Goal: Information Seeking & Learning: Understand process/instructions

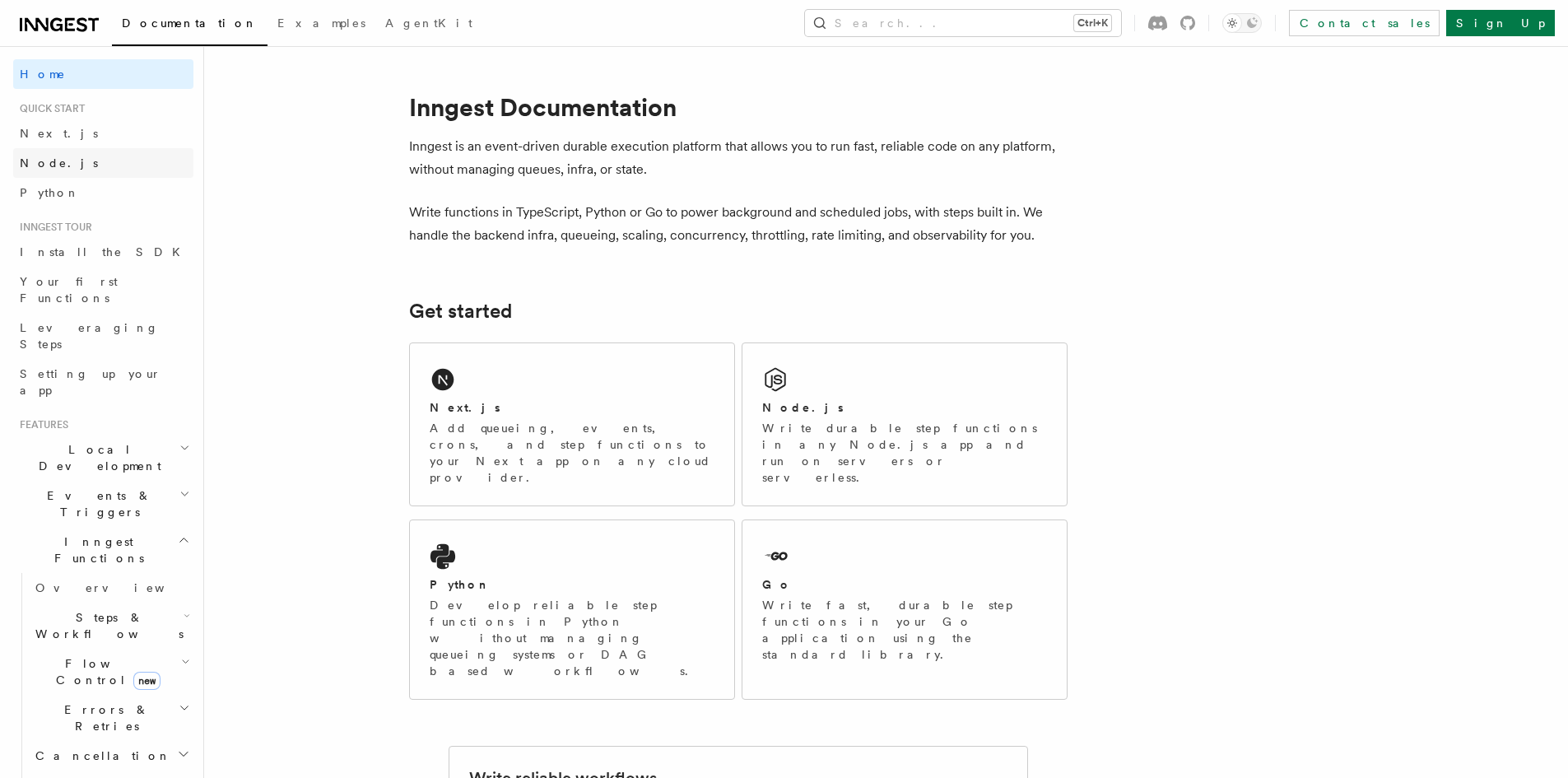
click at [49, 167] on span "Node.js" at bounding box center [59, 163] width 78 height 13
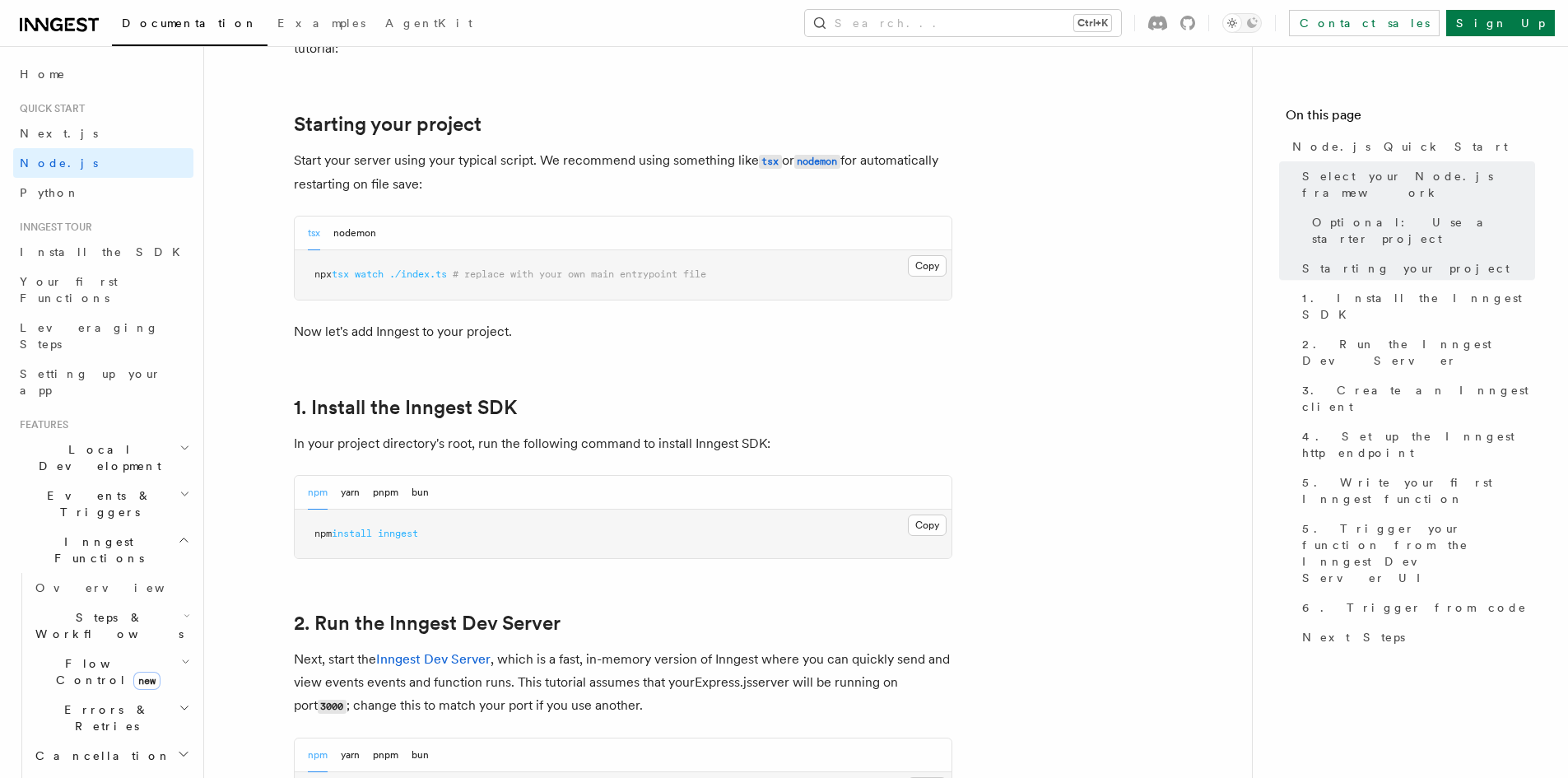
scroll to position [741, 0]
click at [924, 528] on button "Copy Copied" at bounding box center [927, 524] width 39 height 21
click at [932, 528] on button "Copy Copied" at bounding box center [927, 524] width 39 height 21
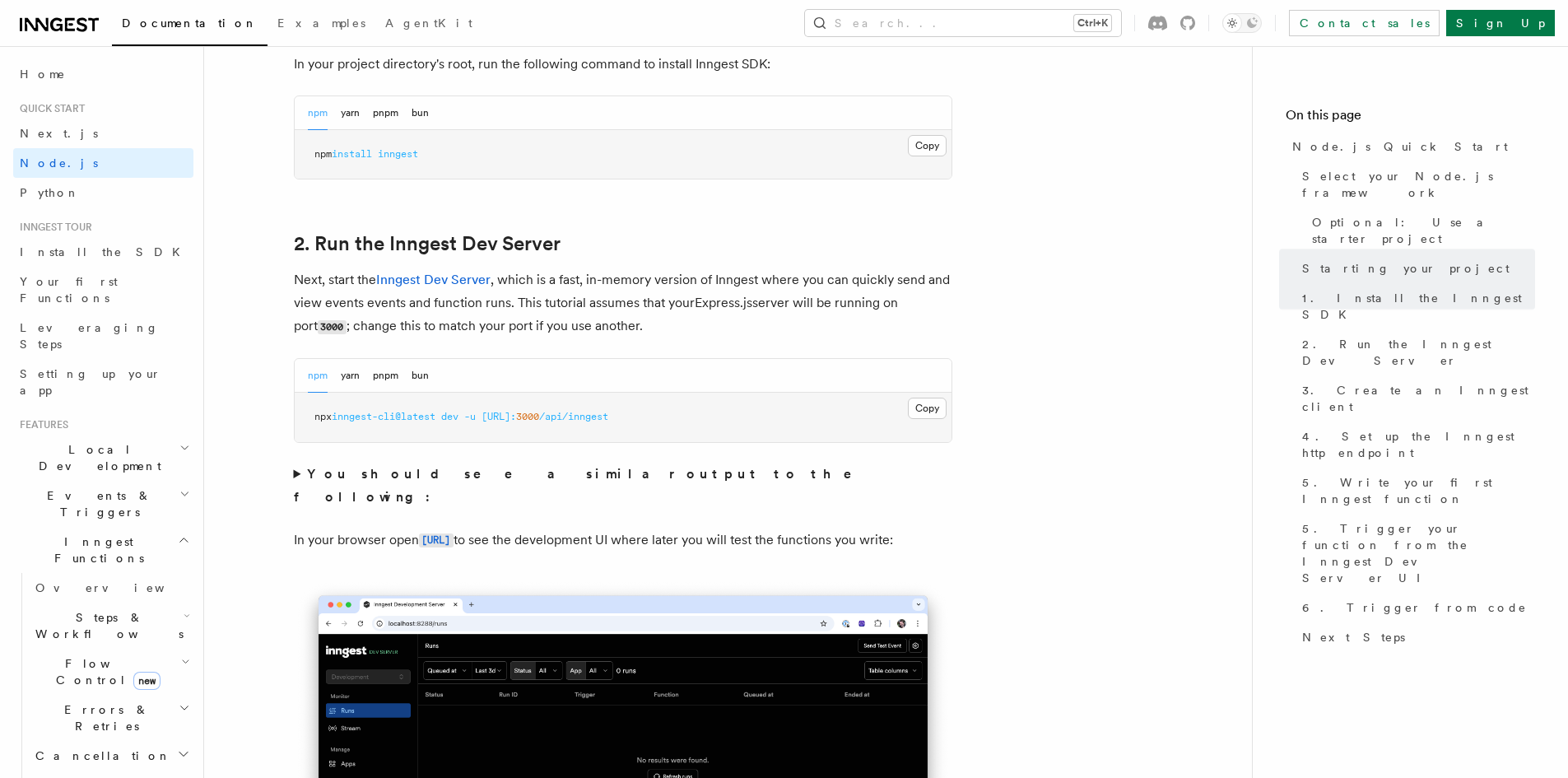
scroll to position [1154, 0]
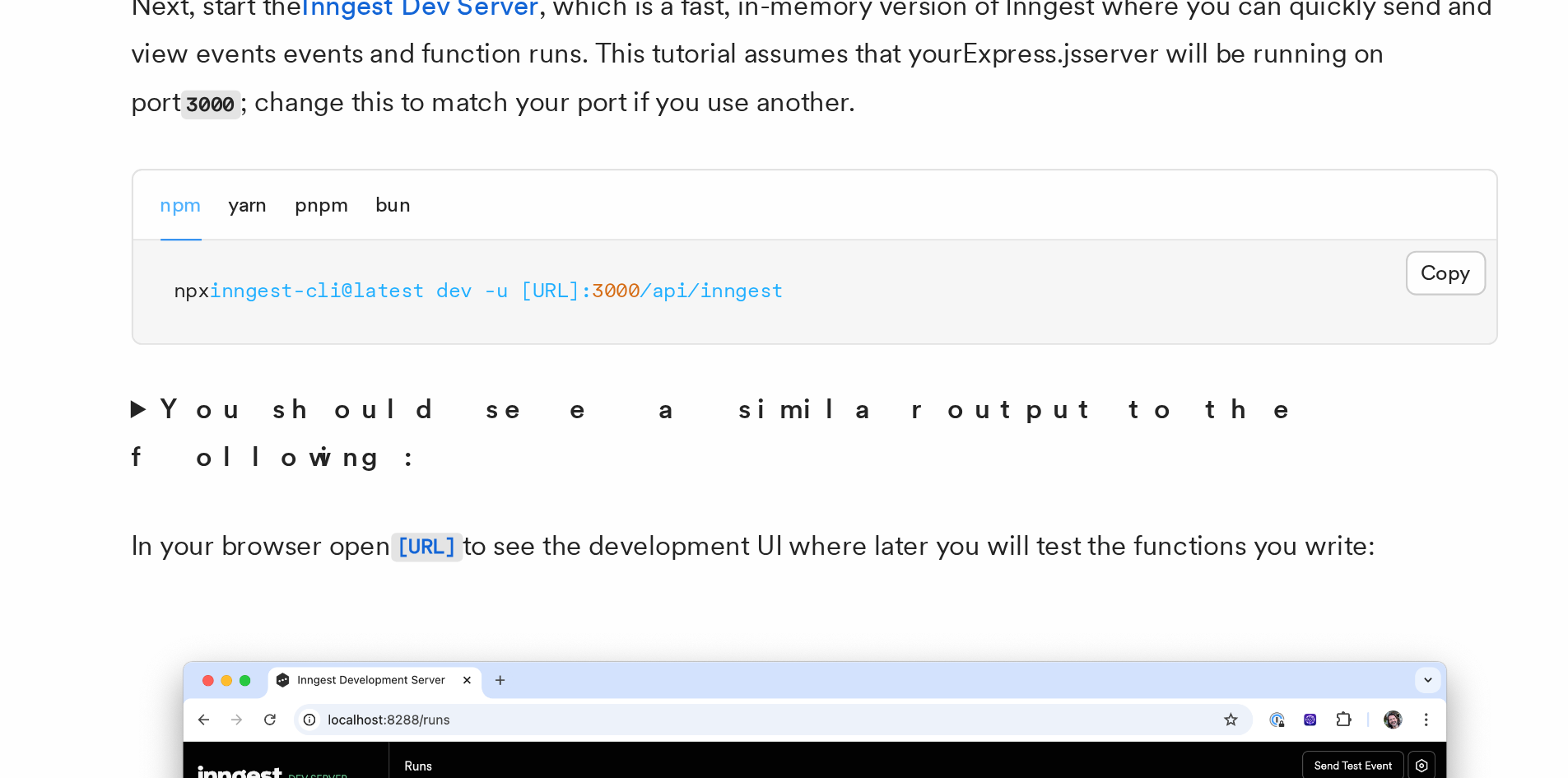
click at [307, 439] on strong "You should see a similar output to the following:" at bounding box center [584, 452] width 582 height 39
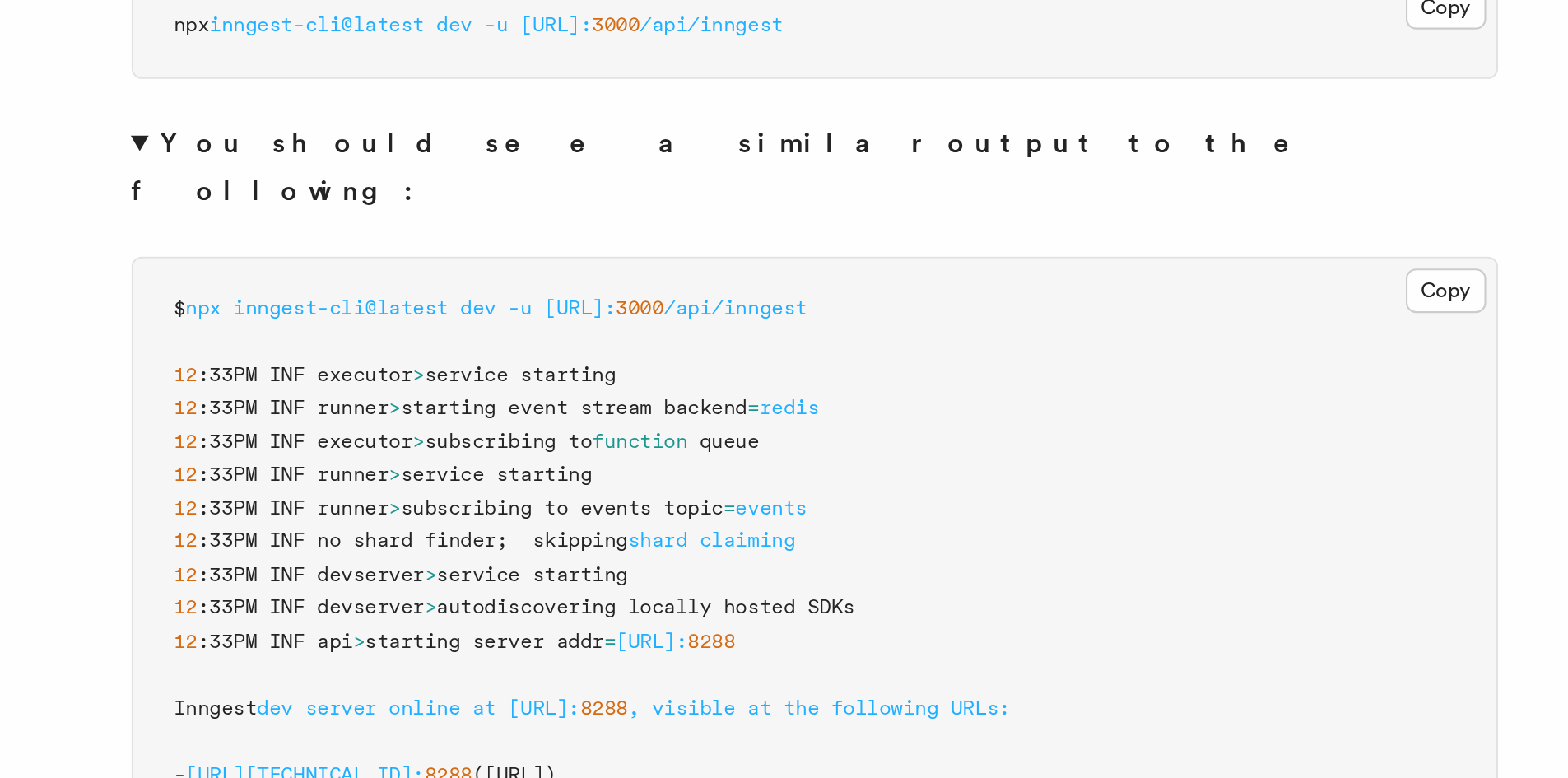
click at [303, 439] on summary "You should see a similar output to the following:" at bounding box center [623, 453] width 659 height 46
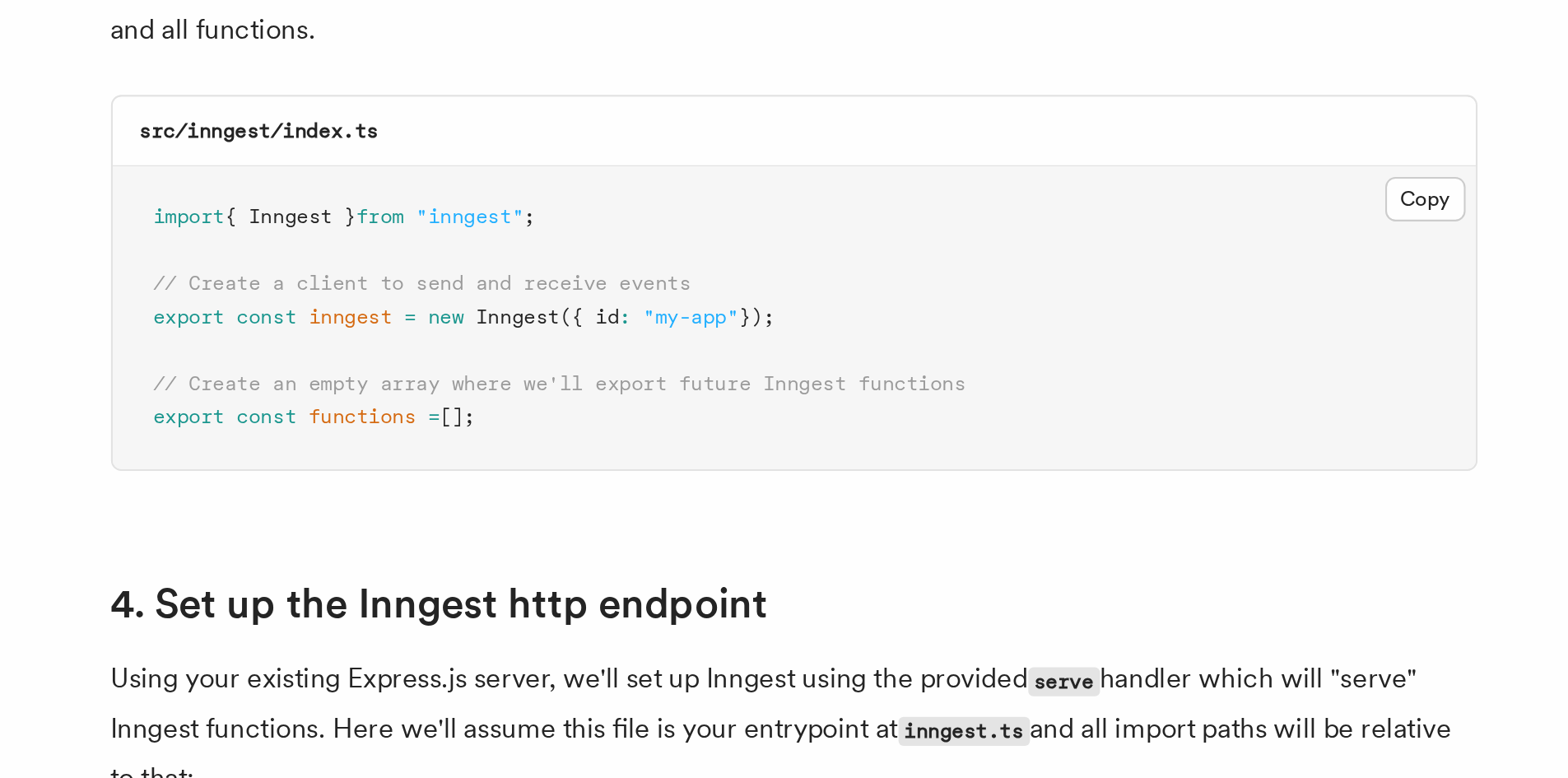
scroll to position [1893, 0]
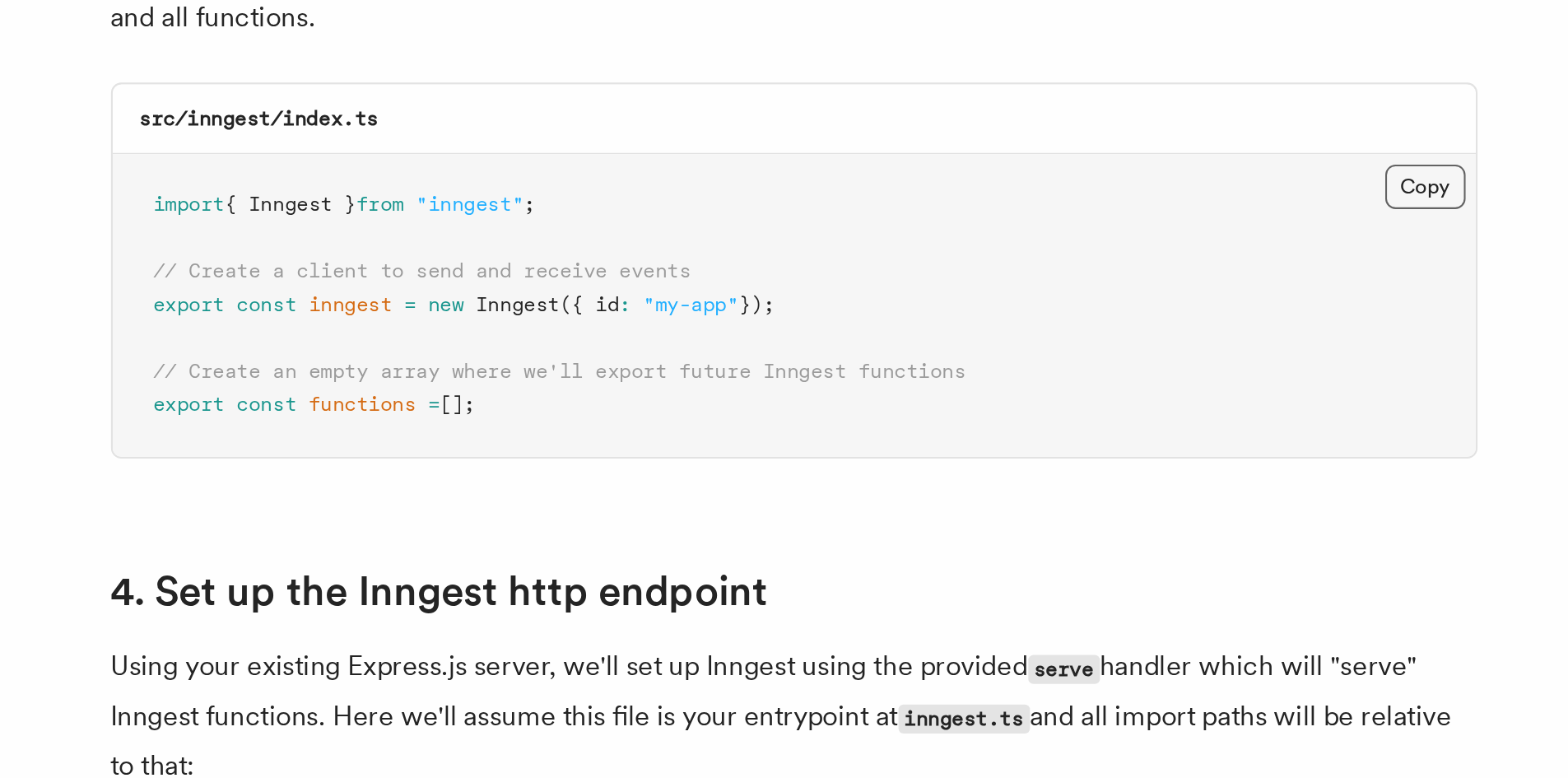
click at [938, 491] on button "Copy Copied" at bounding box center [927, 492] width 39 height 21
click at [920, 493] on button "Copy Copied" at bounding box center [927, 492] width 39 height 21
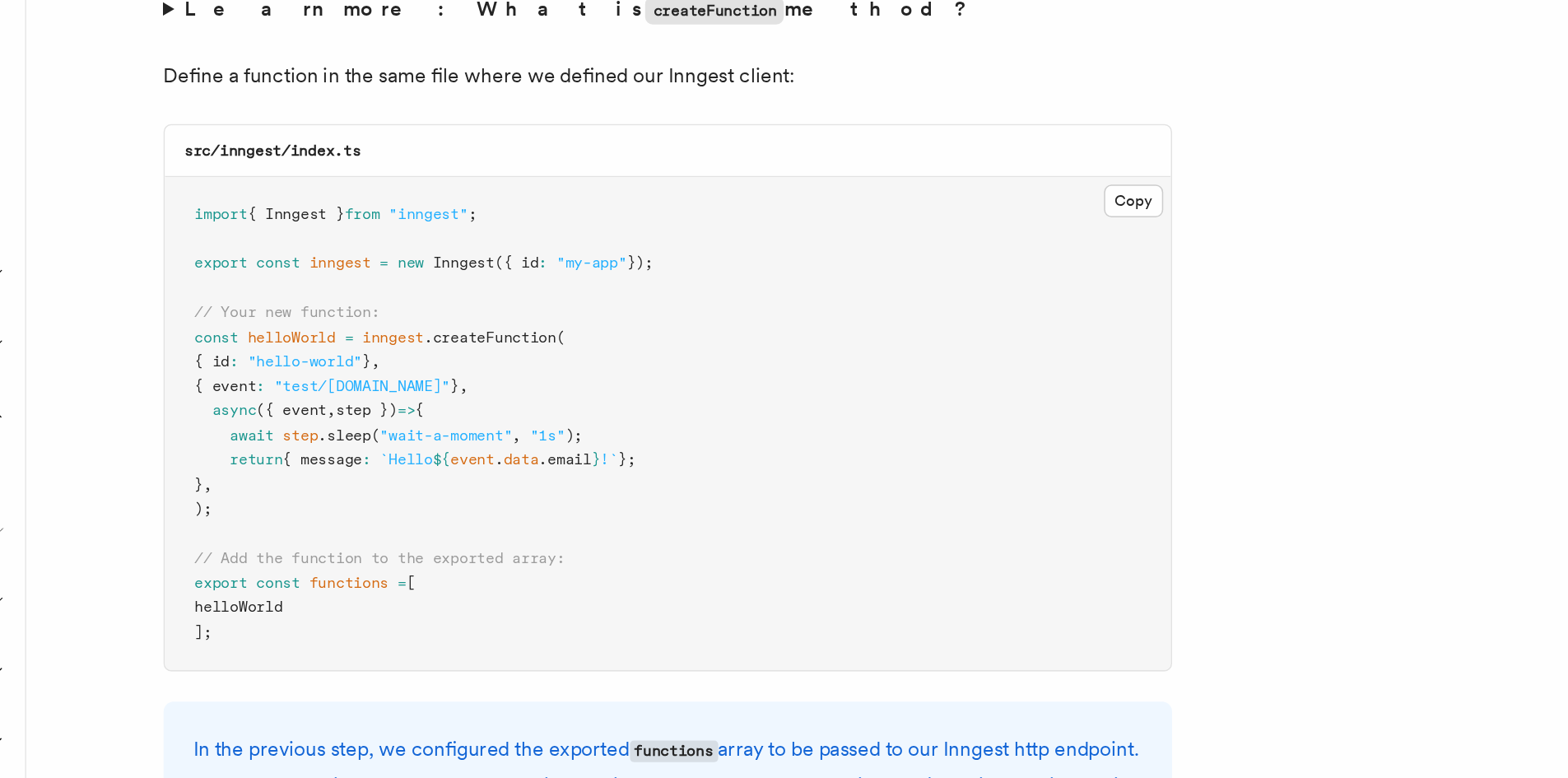
scroll to position [3037, 0]
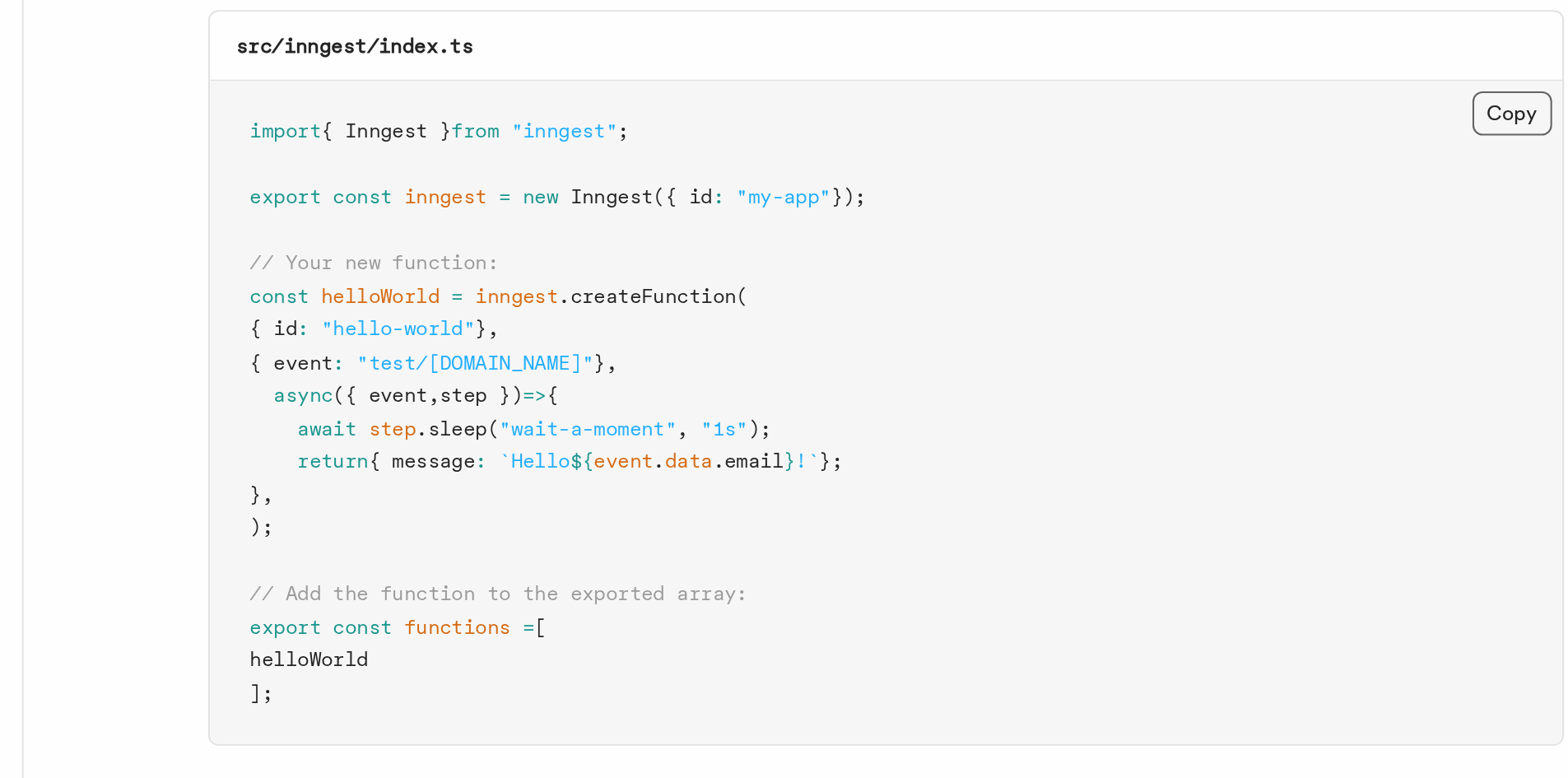
click at [920, 402] on button "Copy Copied" at bounding box center [927, 401] width 39 height 21
click at [919, 407] on button "Copy Copied" at bounding box center [927, 401] width 39 height 21
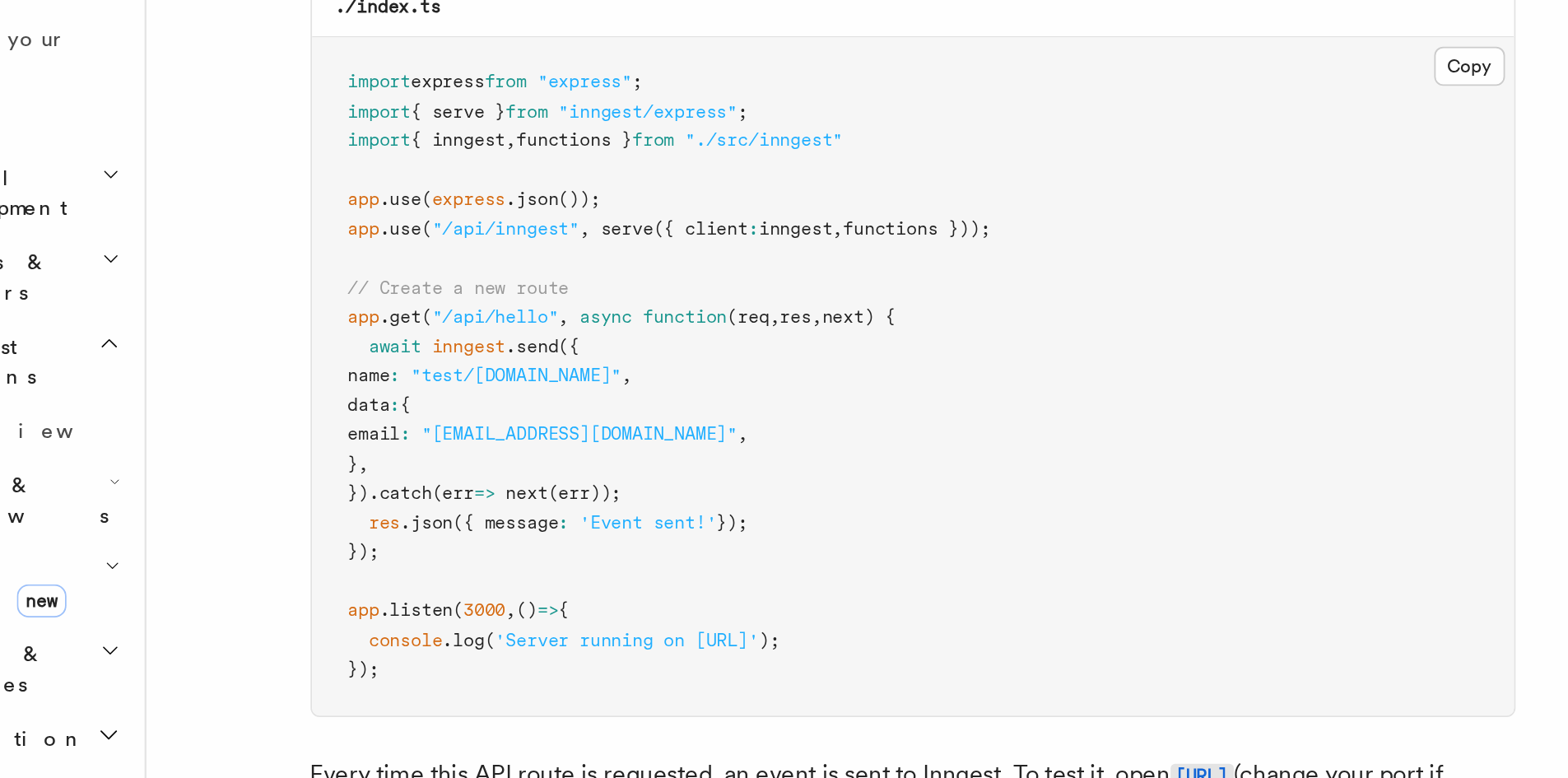
scroll to position [8496, 0]
drag, startPoint x: 699, startPoint y: 504, endPoint x: 313, endPoint y: 486, distance: 386.4
click at [313, 486] on pre "import express from "express" ; import { serve } from "inngest/express" ; impor…" at bounding box center [623, 557] width 657 height 371
copy code "app .use ( express .json ()); app .use ( "/api/inngest" , serve ({ client : inn…"
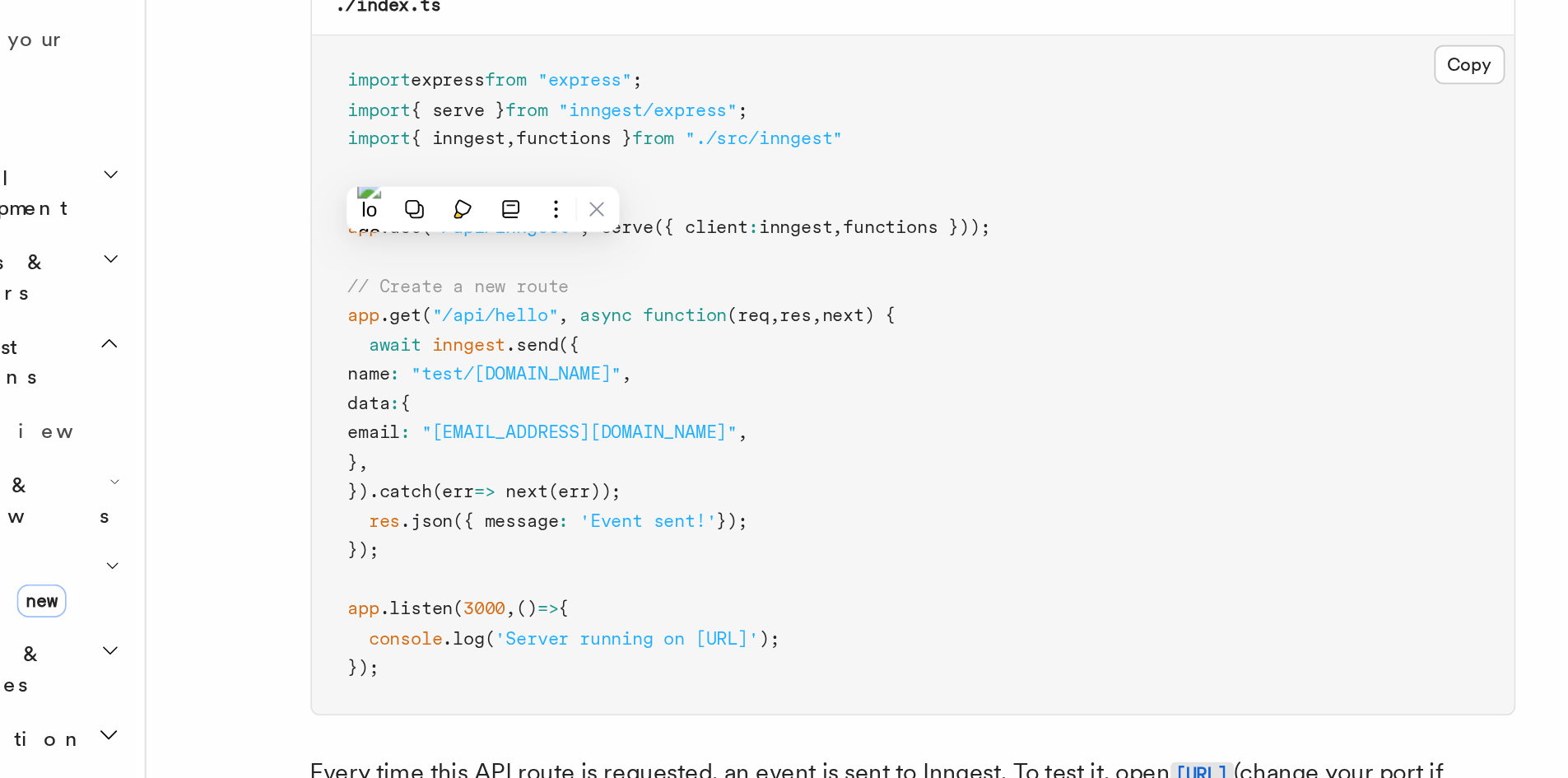
click at [520, 458] on pre "import express from "express" ; import { serve } from "inngest/express" ; impor…" at bounding box center [623, 557] width 657 height 371
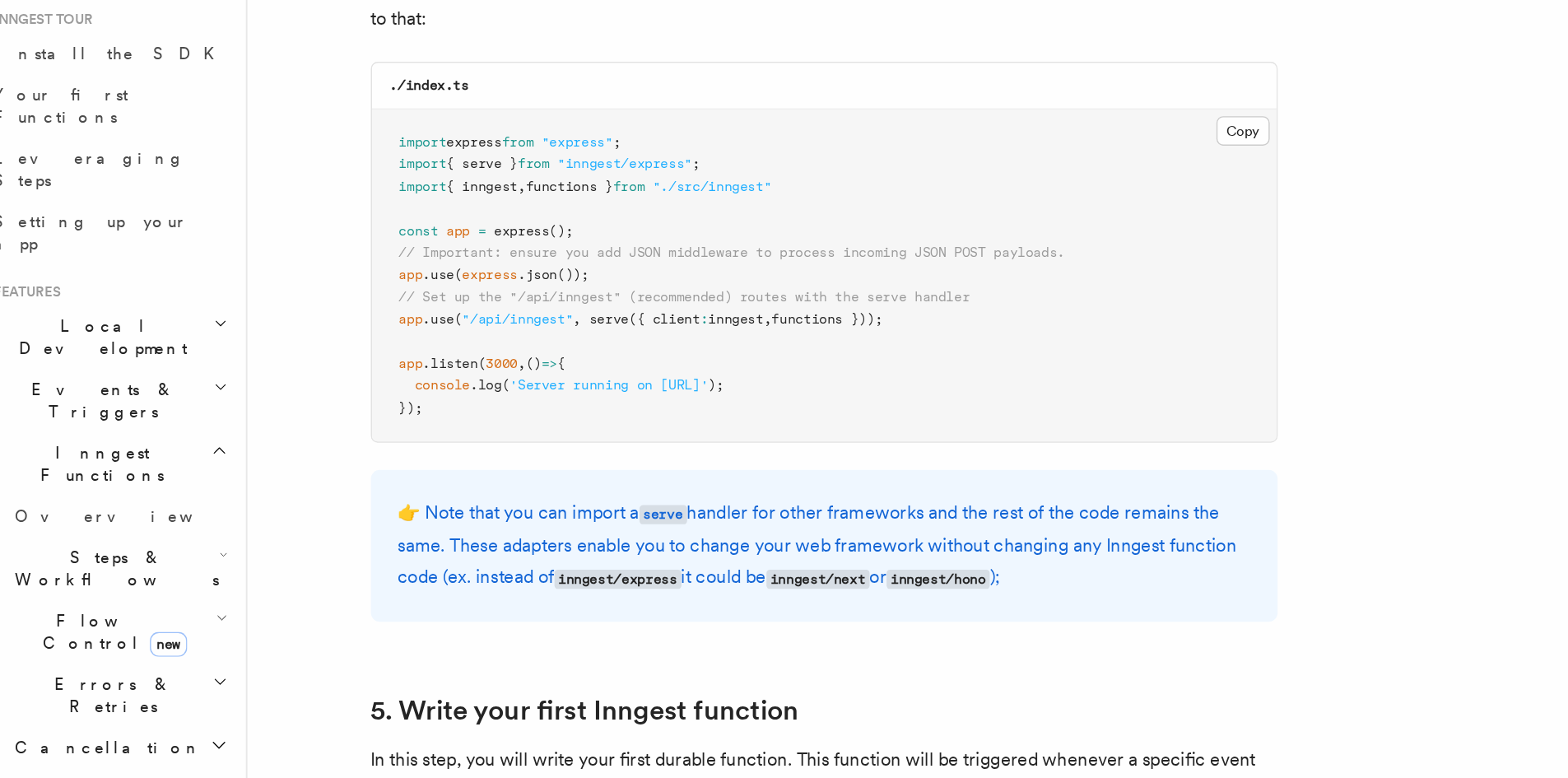
scroll to position [2441, 0]
